Goal: Task Accomplishment & Management: Complete application form

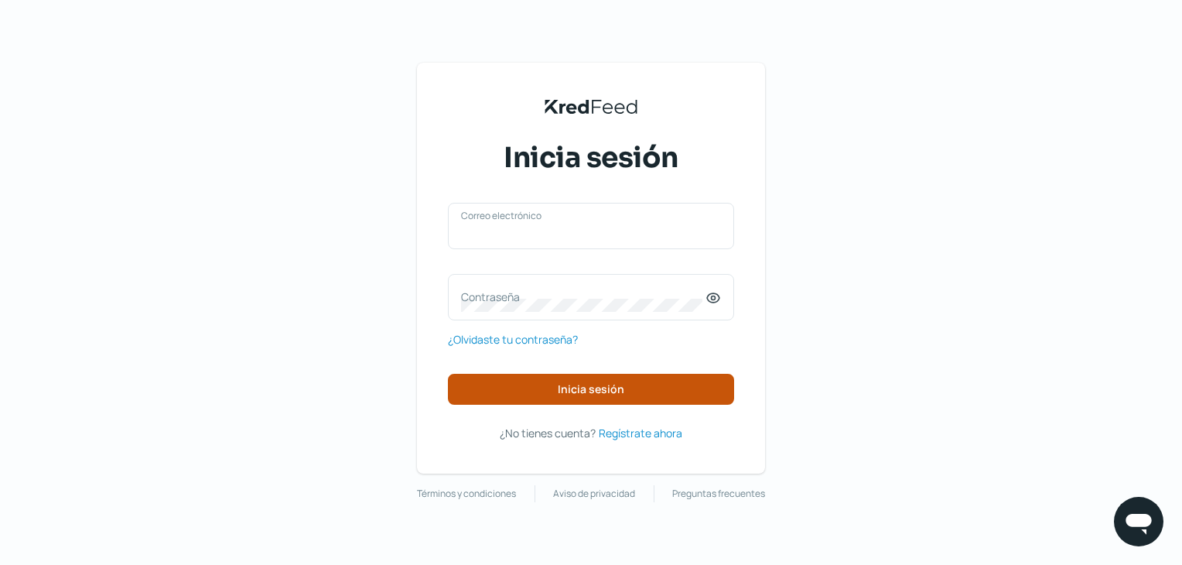
type input "[EMAIL_ADDRESS][DOMAIN_NAME]"
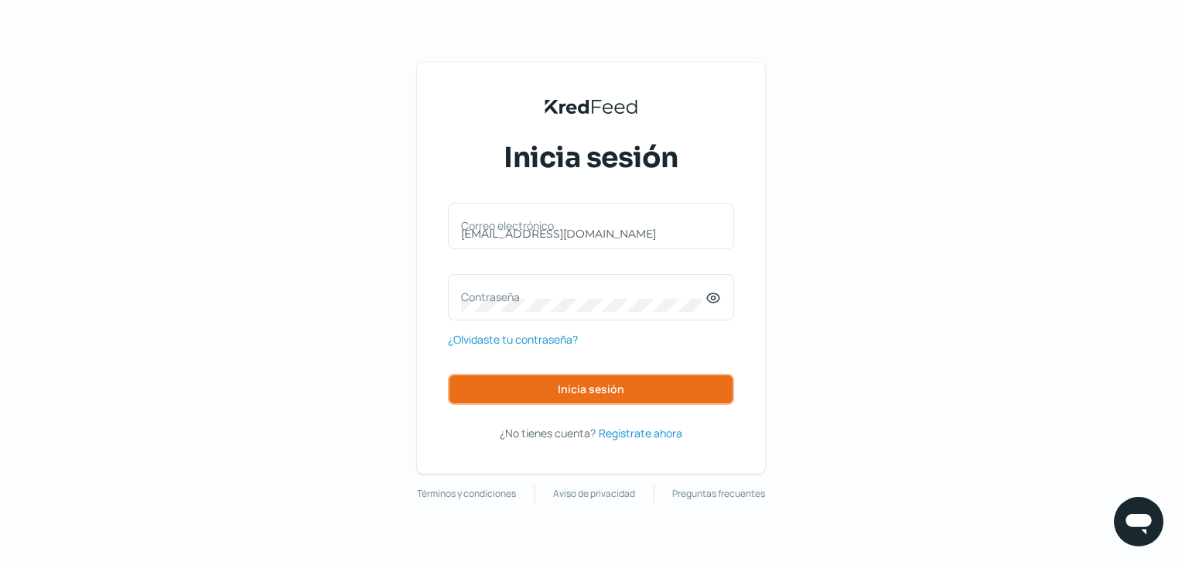
click at [528, 375] on button "Inicia sesión" at bounding box center [591, 389] width 286 height 31
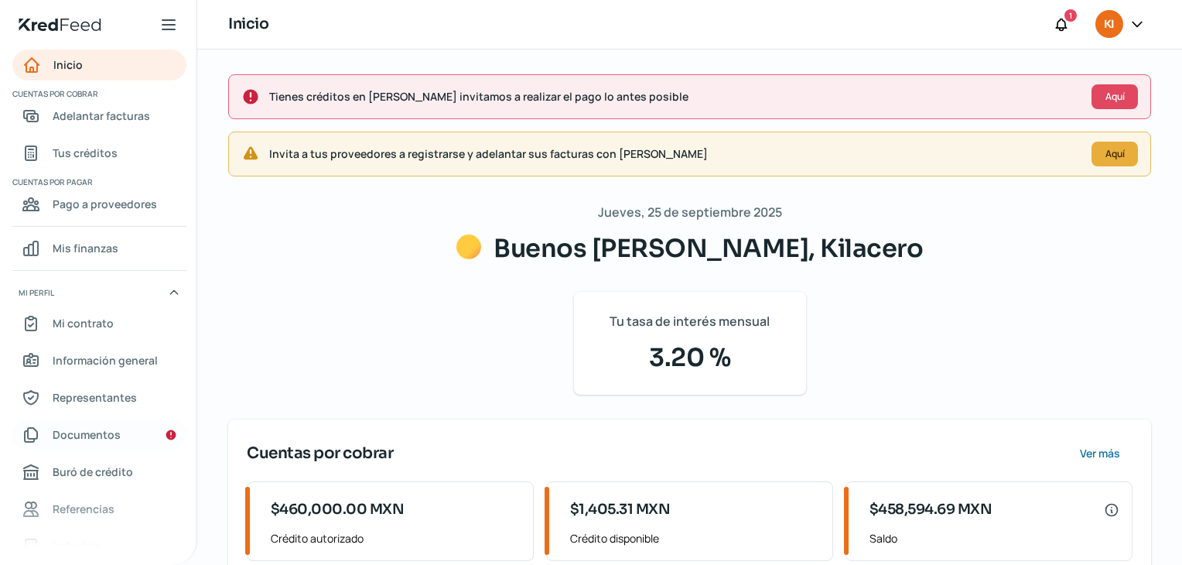
click at [128, 438] on link "Documentos" at bounding box center [99, 434] width 174 height 31
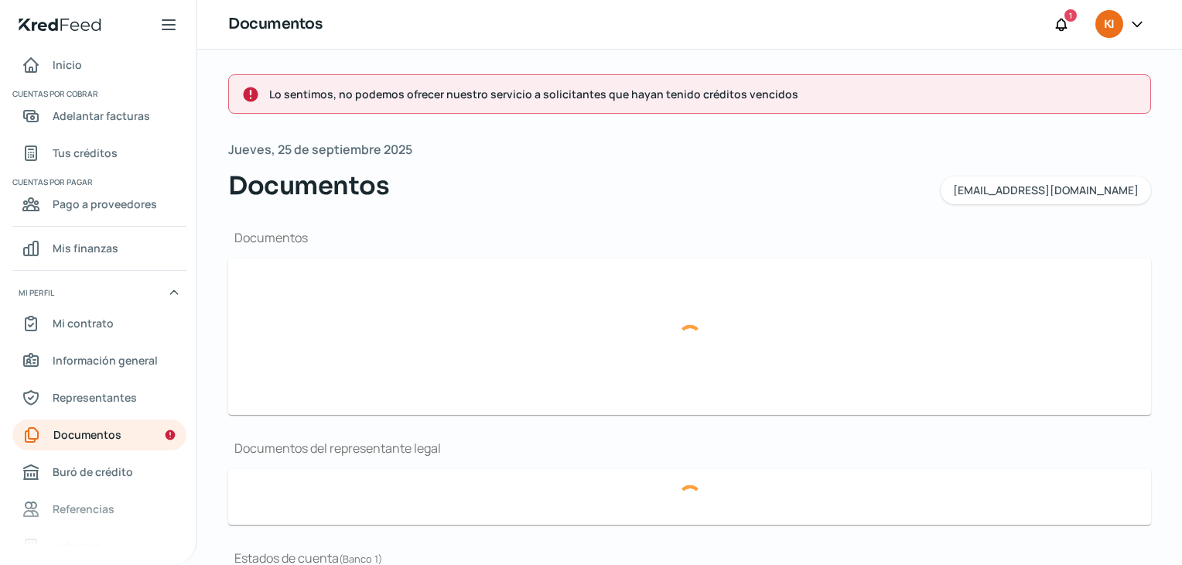
type input "CSF Kilacero [DATE].pdf"
type input "Asamblea No. 203, 284 Kilacero Fecha [DATE].pdf"
type input "12-DICIEMBRE 2024 KILACERO 583.PDF"
type input "11-NOVIEMBRE 2024 KILACERO 583.PDF"
type input "10-OCTUBRE 2024 KILACERO 583.PDF"
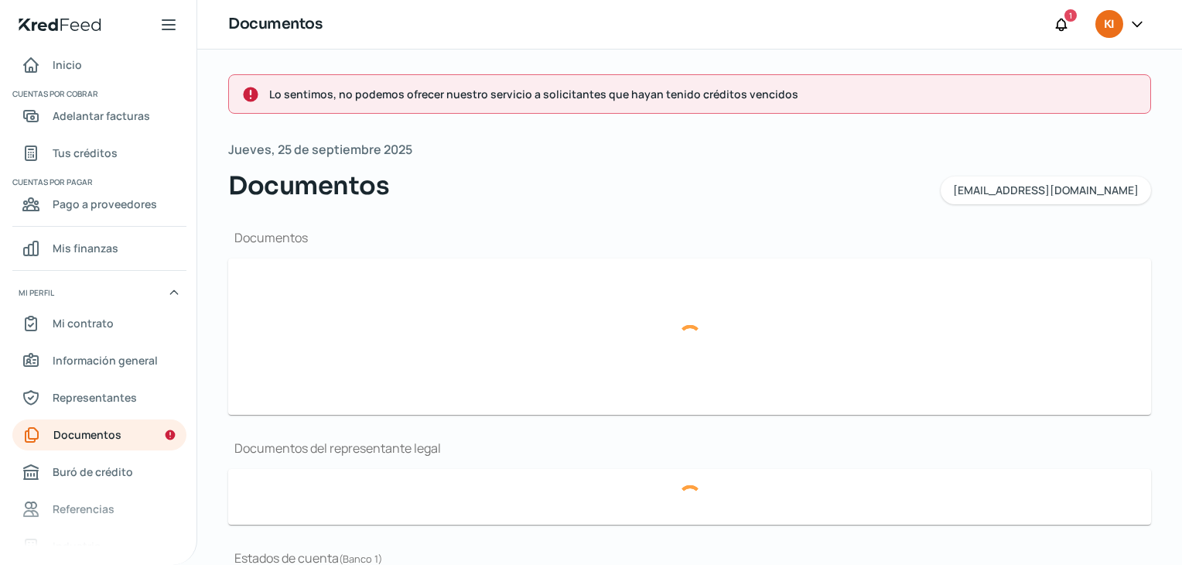
type input "12-DICIEMBRE 2024 KILACERO 435.PDF"
type input "11-NOVIEMBRE 2024 KILACERO 435.PDF"
type input "10-OCTUBRE 2024 KILACERO 435.PDF"
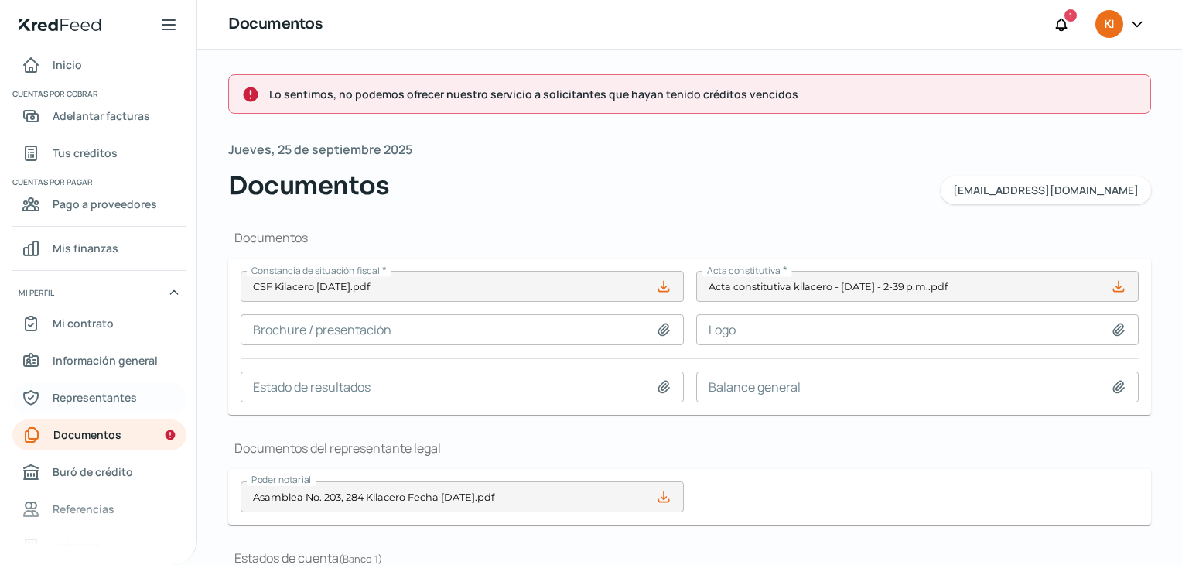
click at [91, 391] on span "Representantes" at bounding box center [95, 397] width 84 height 19
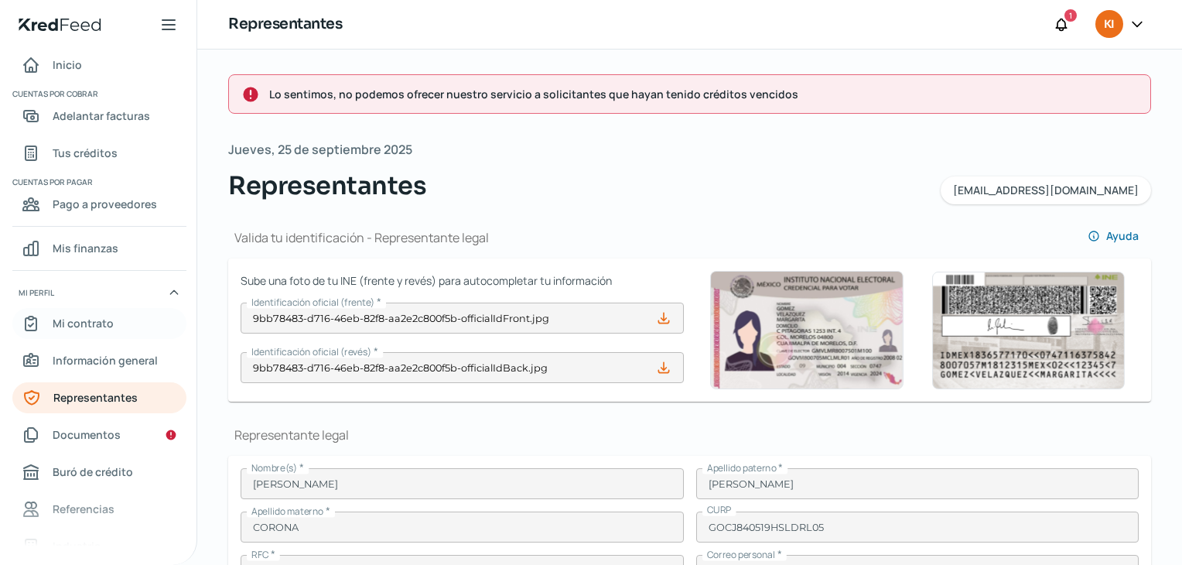
click at [75, 320] on span "Mi contrato" at bounding box center [83, 322] width 61 height 19
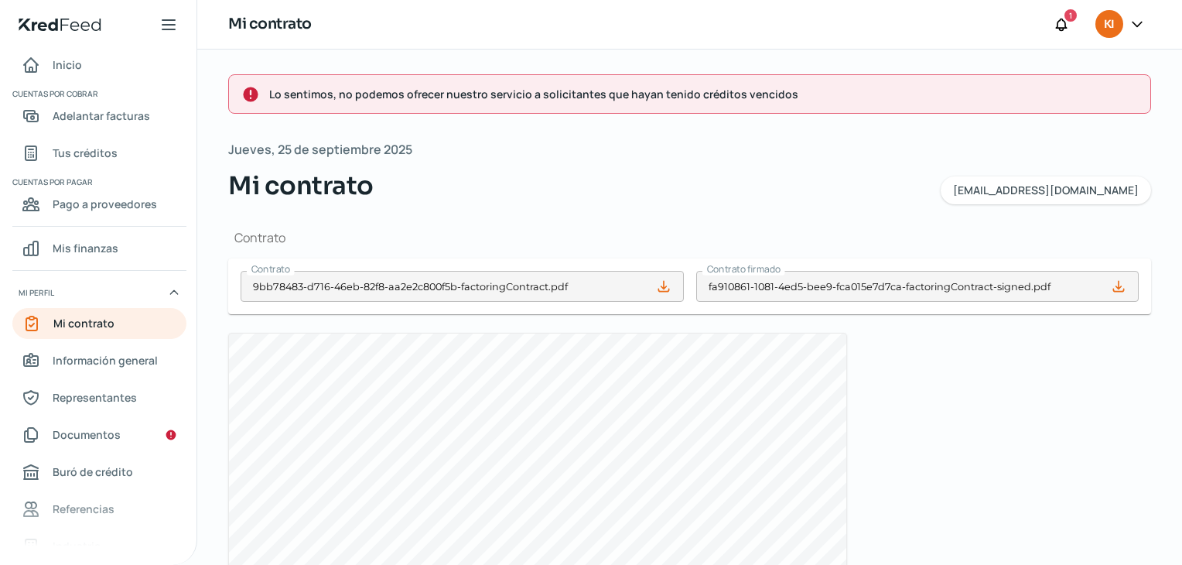
click at [1118, 292] on icon at bounding box center [1118, 286] width 15 height 15
